Goal: Navigation & Orientation: Find specific page/section

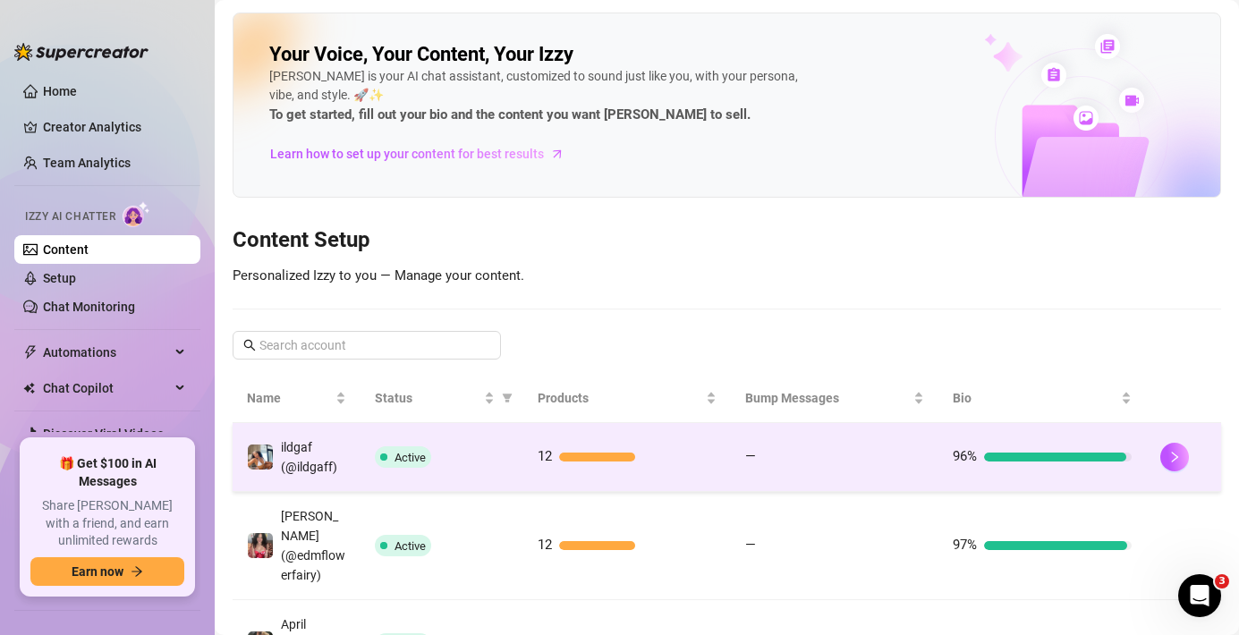
scroll to position [42, 0]
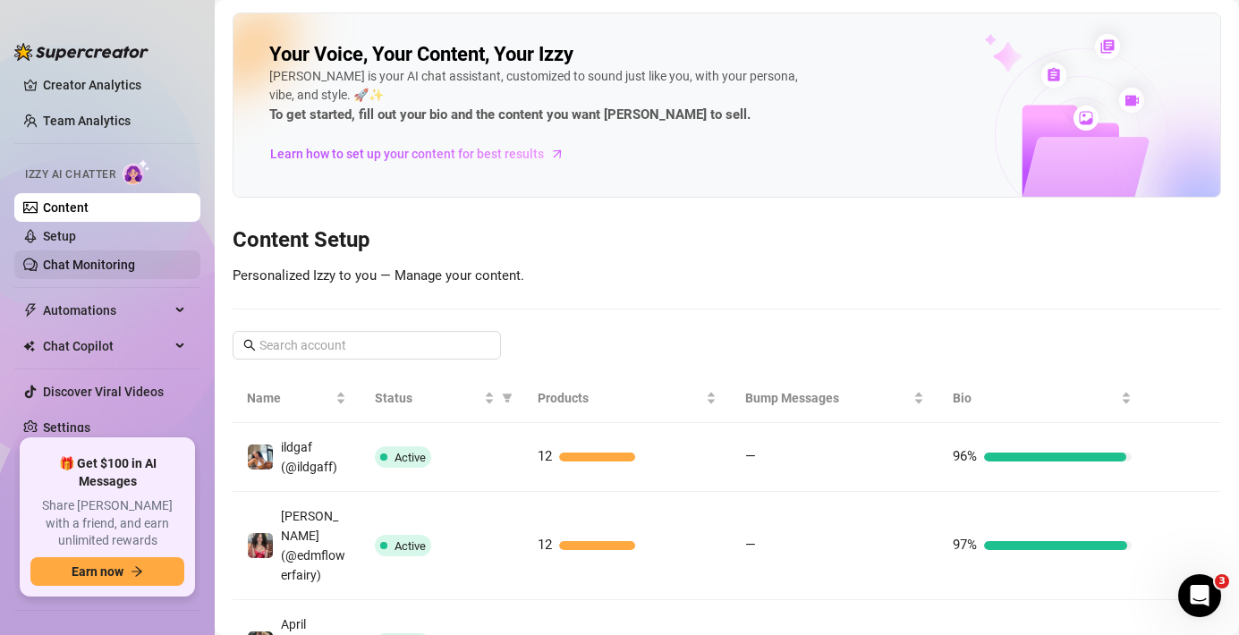
click at [105, 267] on link "Chat Monitoring" at bounding box center [89, 265] width 92 height 14
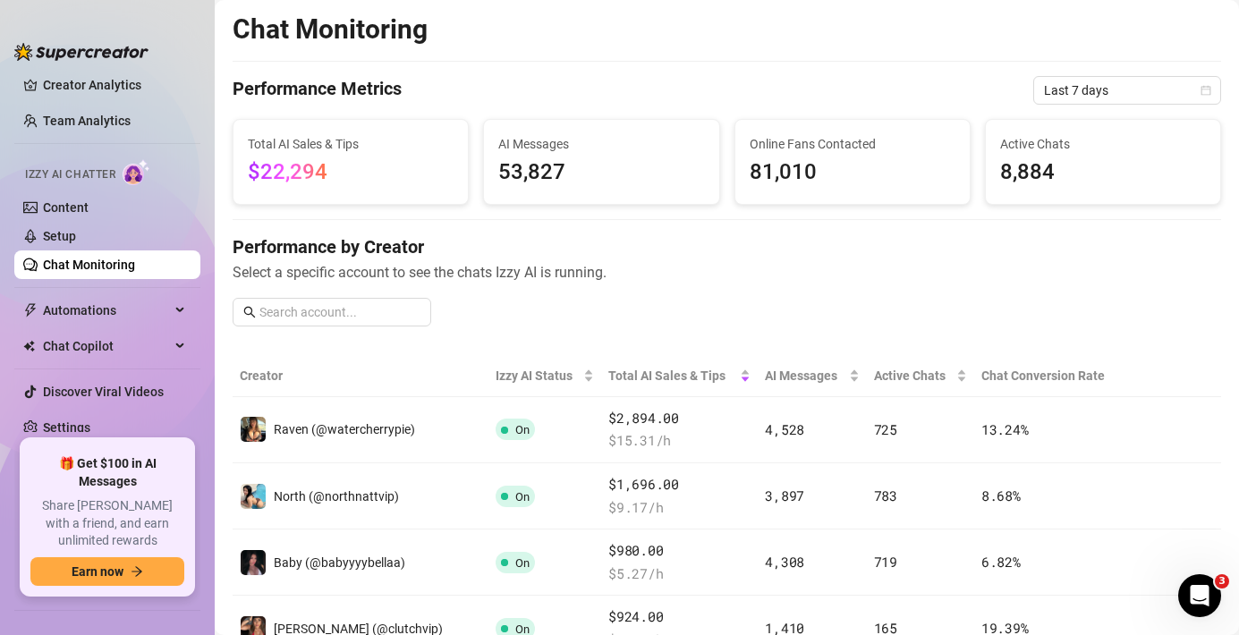
drag, startPoint x: 336, startPoint y: 349, endPoint x: 577, endPoint y: 329, distance: 241.5
click at [577, 329] on div "Performance by Creator Select a specific account to see the chats Izzy AI is ru…" at bounding box center [727, 287] width 989 height 106
click at [76, 243] on link "Setup" at bounding box center [59, 236] width 33 height 14
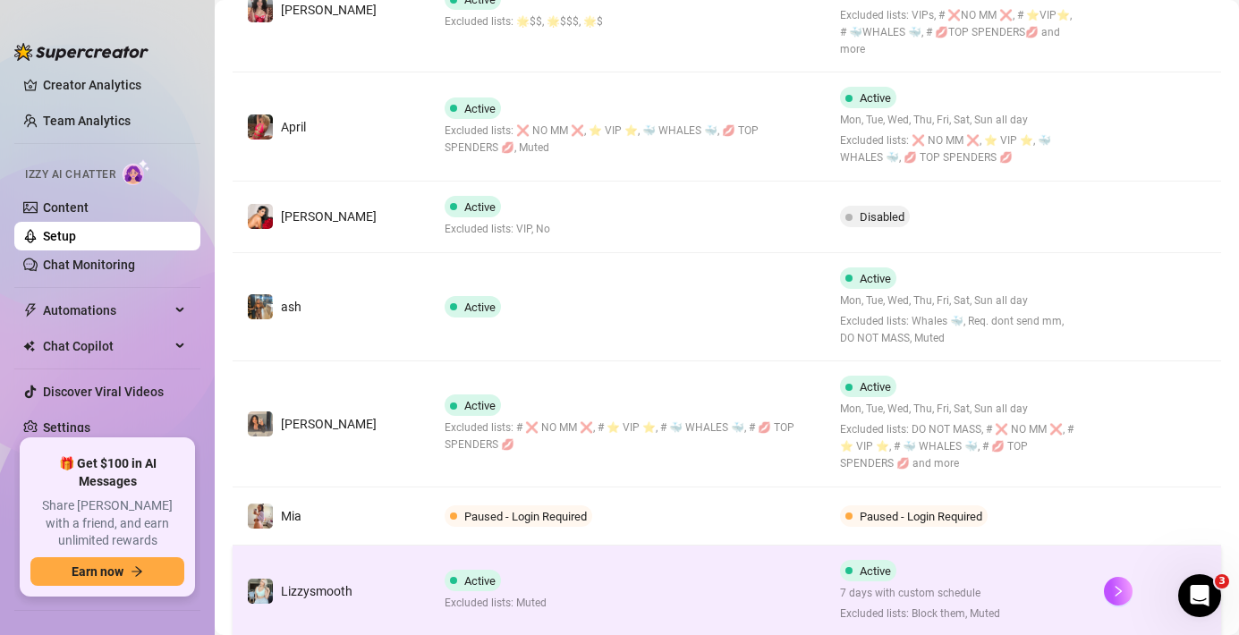
scroll to position [820, 0]
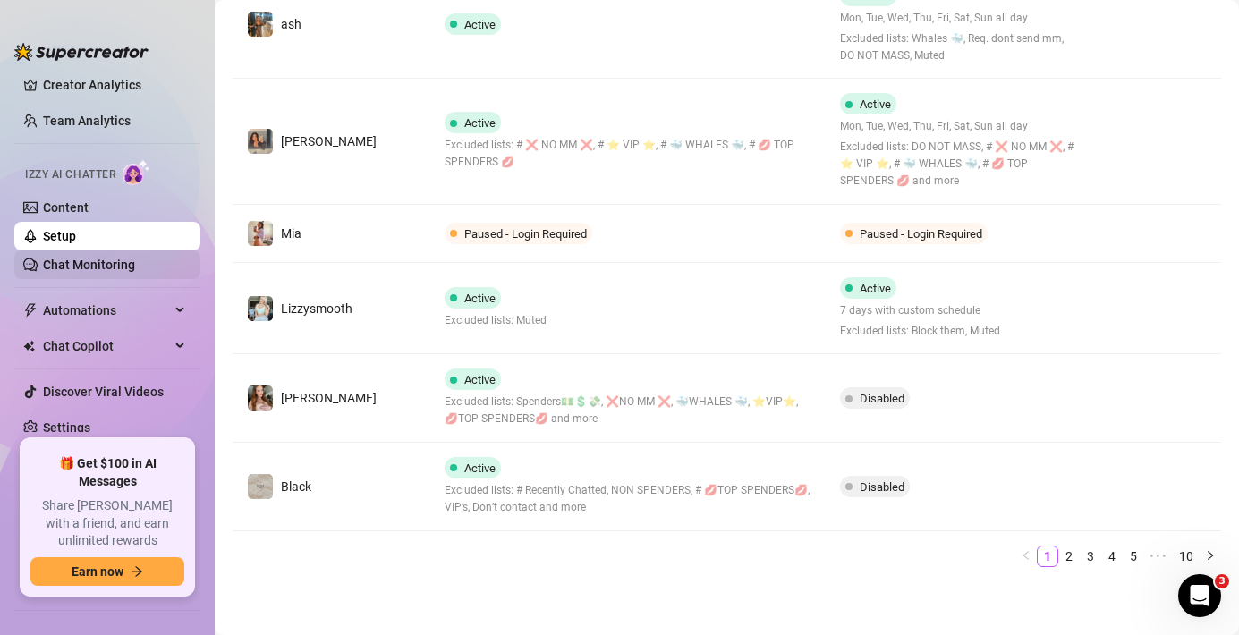
click at [75, 267] on link "Chat Monitoring" at bounding box center [89, 265] width 92 height 14
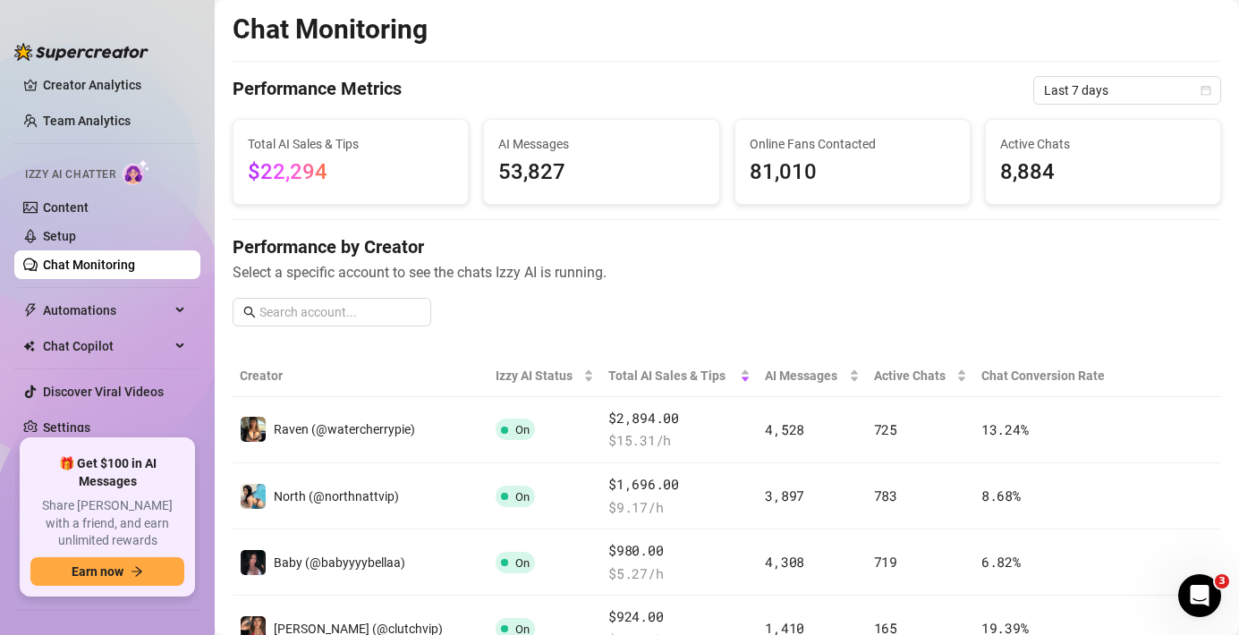
click at [86, 68] on div at bounding box center [81, 43] width 134 height 54
click at [89, 78] on link "Creator Analytics" at bounding box center [114, 85] width 143 height 29
